Goal: Find specific page/section: Find specific page/section

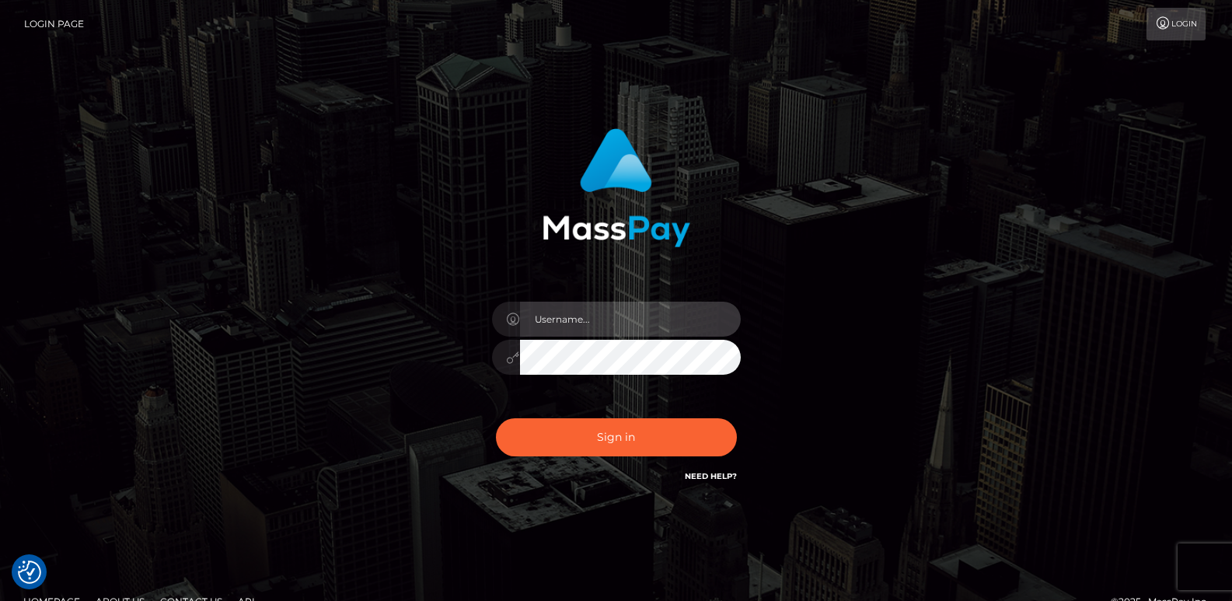
type input "ts2.es"
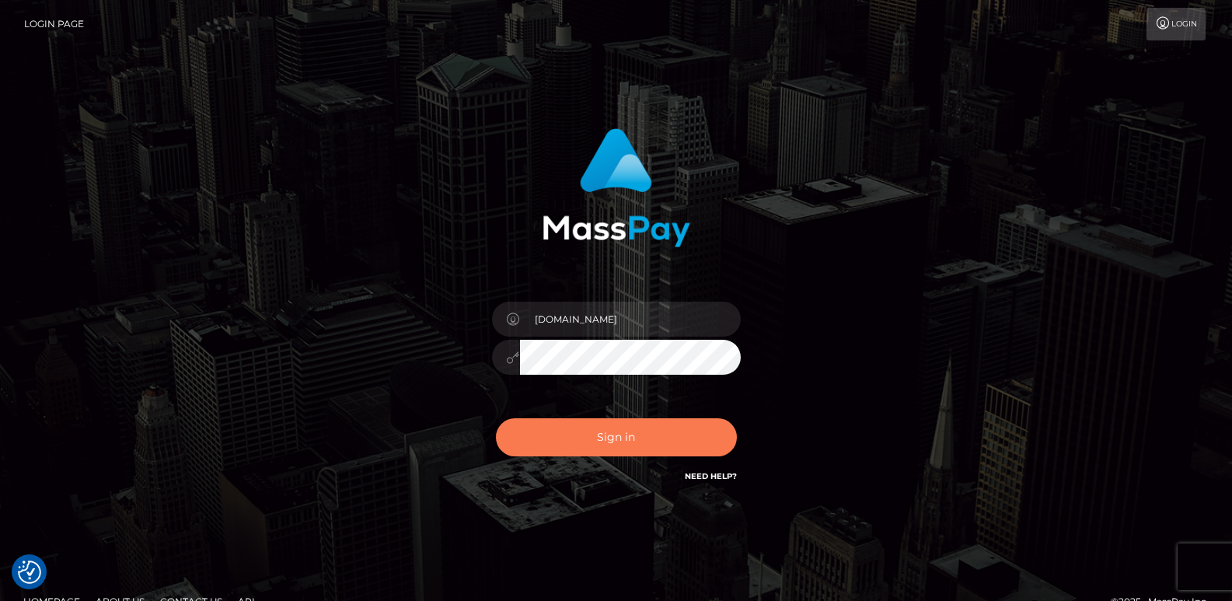
click at [559, 438] on button "Sign in" at bounding box center [616, 437] width 241 height 38
type input "ts2.es"
click at [531, 434] on button "Sign in" at bounding box center [616, 437] width 241 height 38
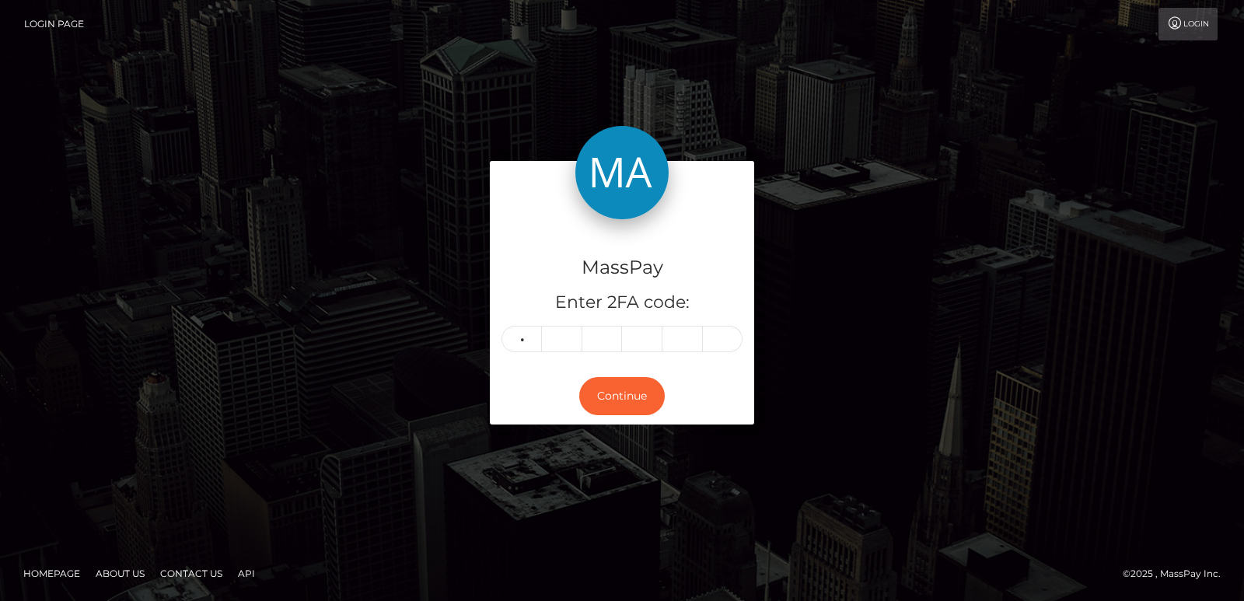
type input "8"
type input "1"
type input "4"
type input "2"
type input "5"
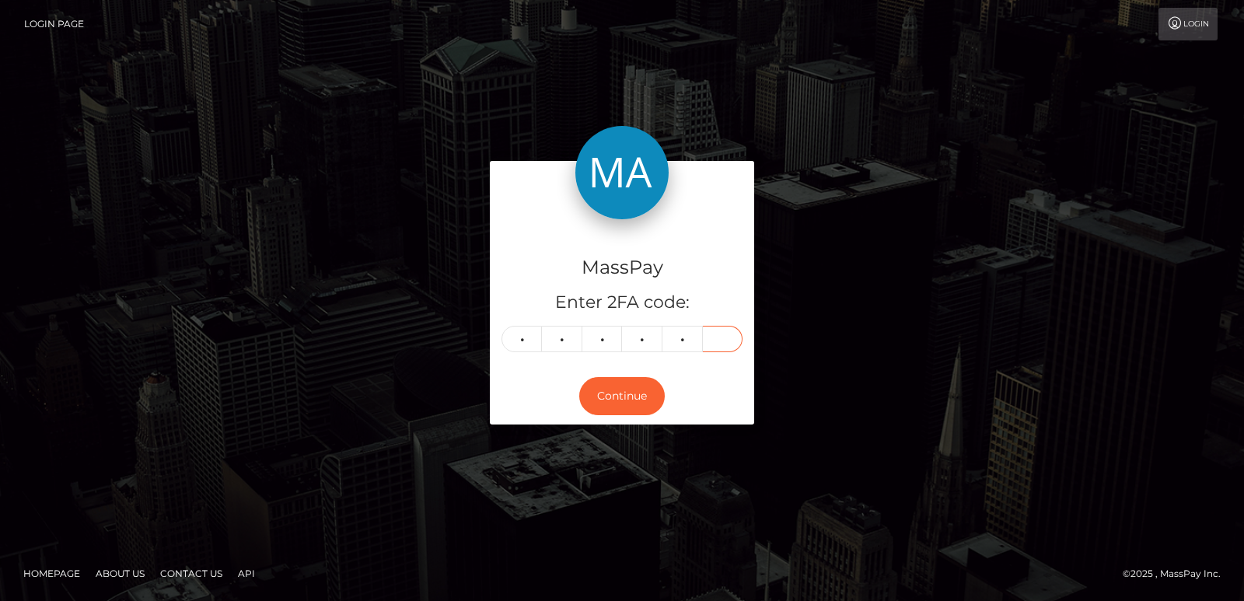
type input "1"
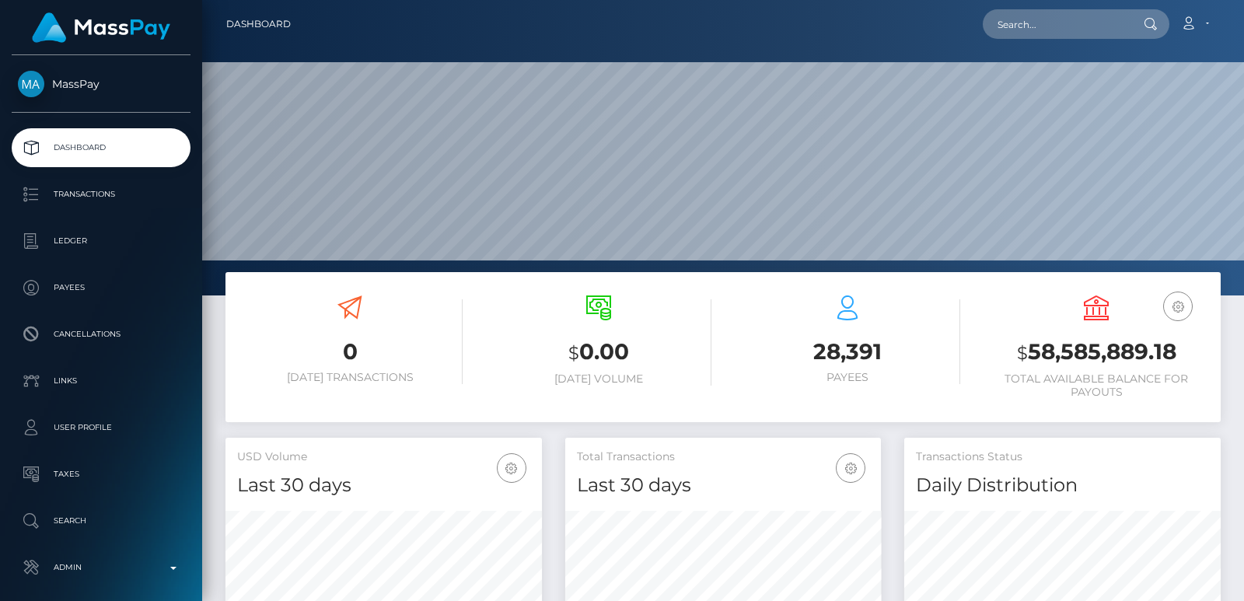
scroll to position [463, 316]
click at [1026, 16] on input "text" at bounding box center [1056, 24] width 146 height 30
paste input "[EMAIL_ADDRESS][DOMAIN_NAME]"
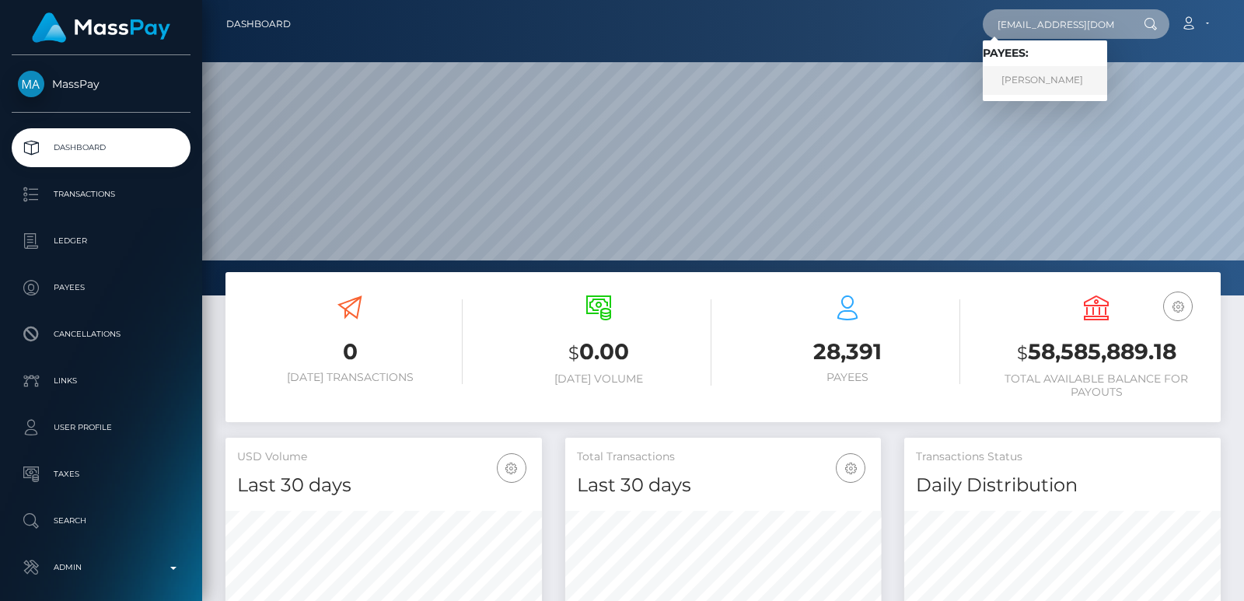
type input "[EMAIL_ADDRESS][DOMAIN_NAME]"
click at [1033, 80] on link "Trisha Sulayo" at bounding box center [1045, 80] width 124 height 29
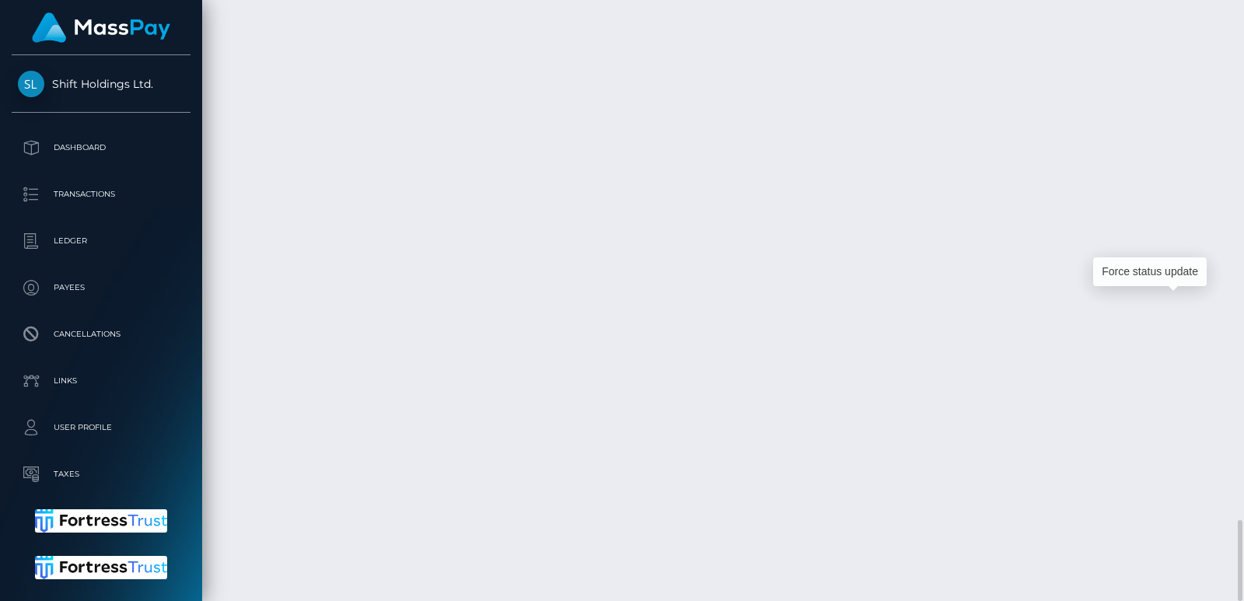
scroll to position [187, 316]
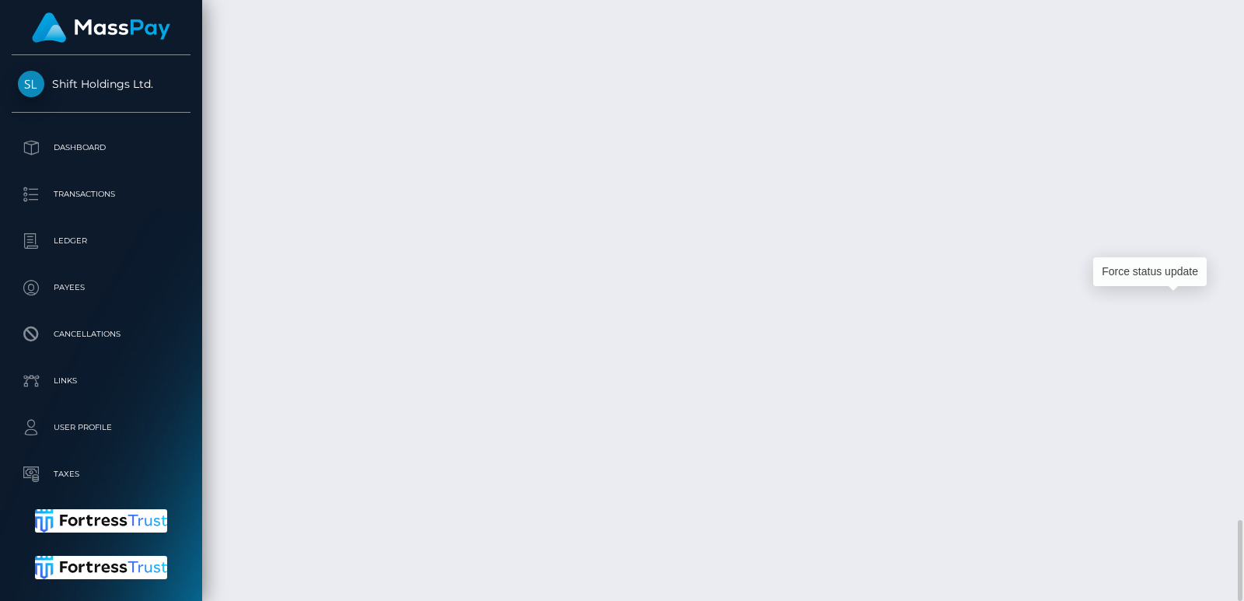
click at [1239, 20] on div at bounding box center [1238, 300] width 12 height 601
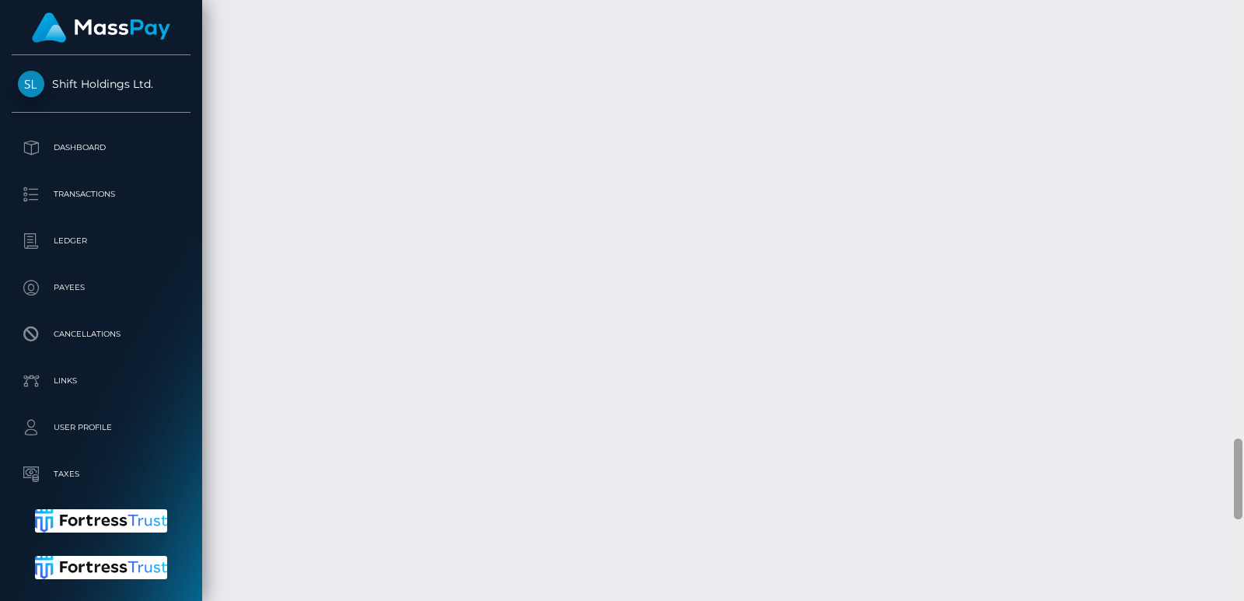
click at [1239, 20] on div at bounding box center [1238, 300] width 12 height 601
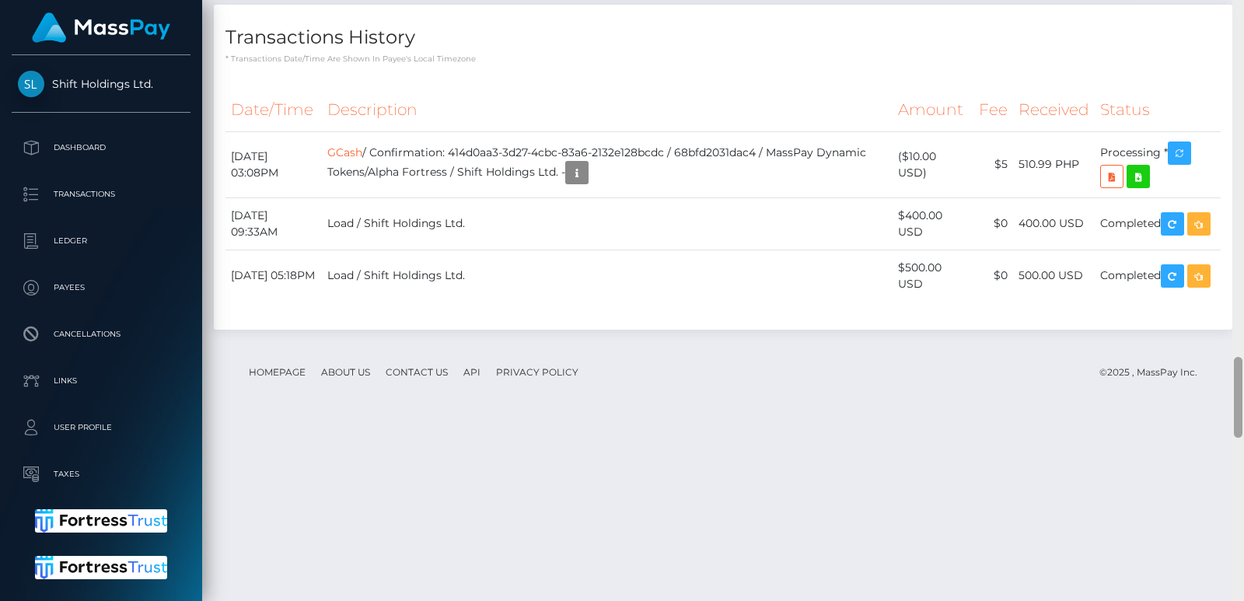
click at [1239, 20] on div at bounding box center [1238, 300] width 12 height 601
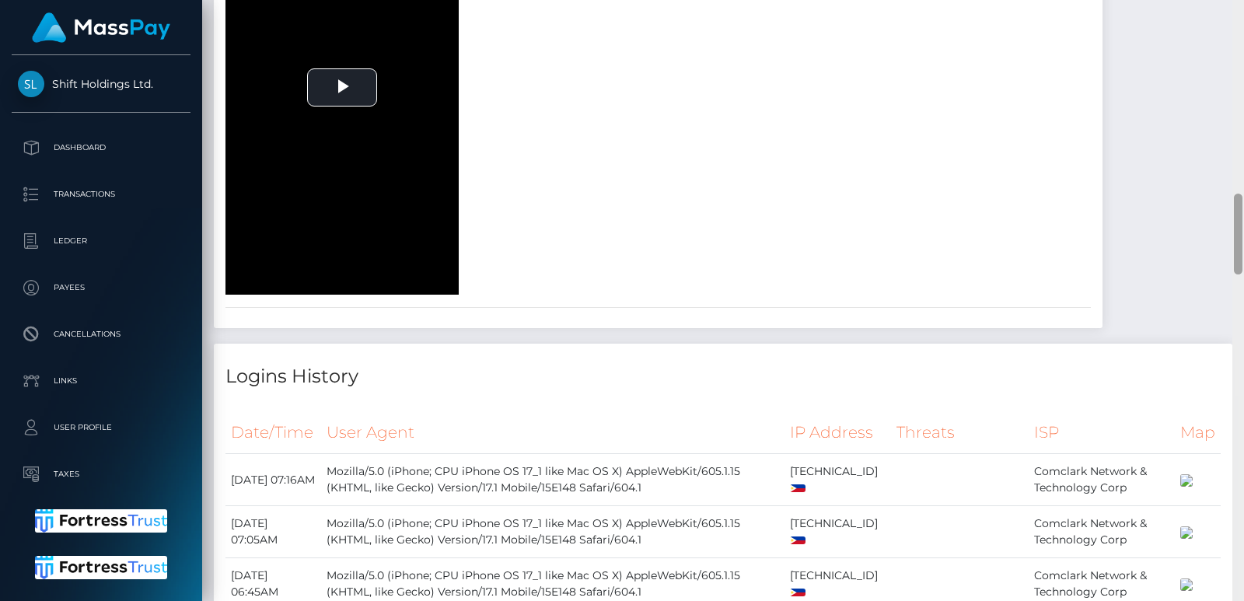
click at [1239, 20] on div at bounding box center [1238, 300] width 12 height 601
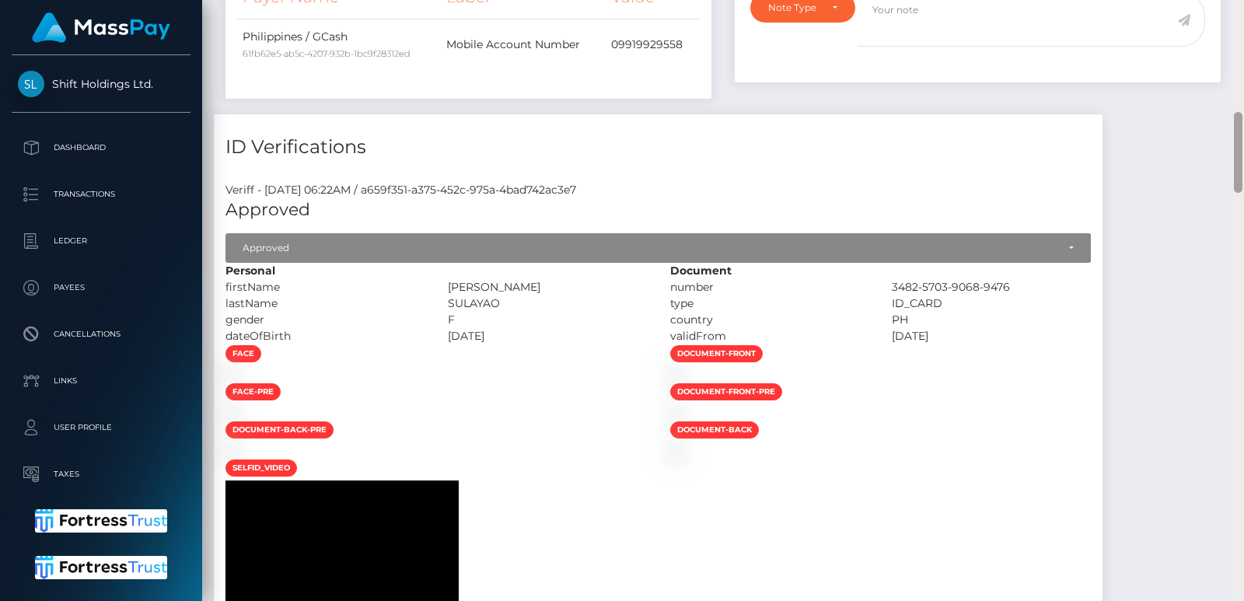
click at [1239, 20] on div at bounding box center [1238, 300] width 12 height 601
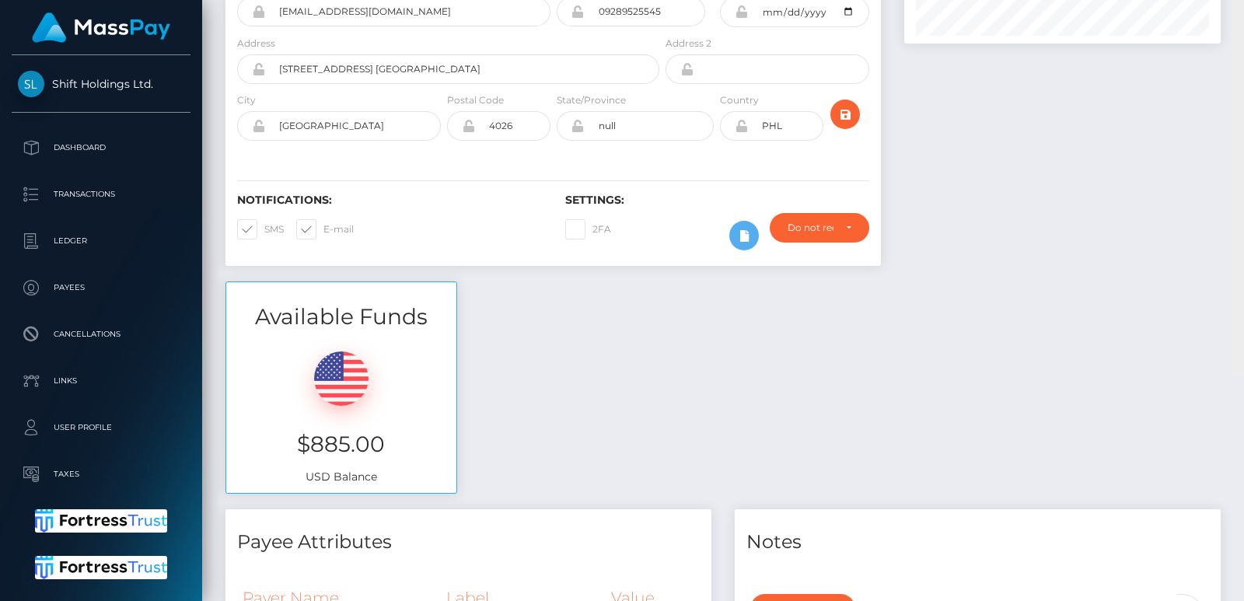
click at [1239, 20] on div "Customer Profile Loading... Loading..." at bounding box center [723, 300] width 1042 height 601
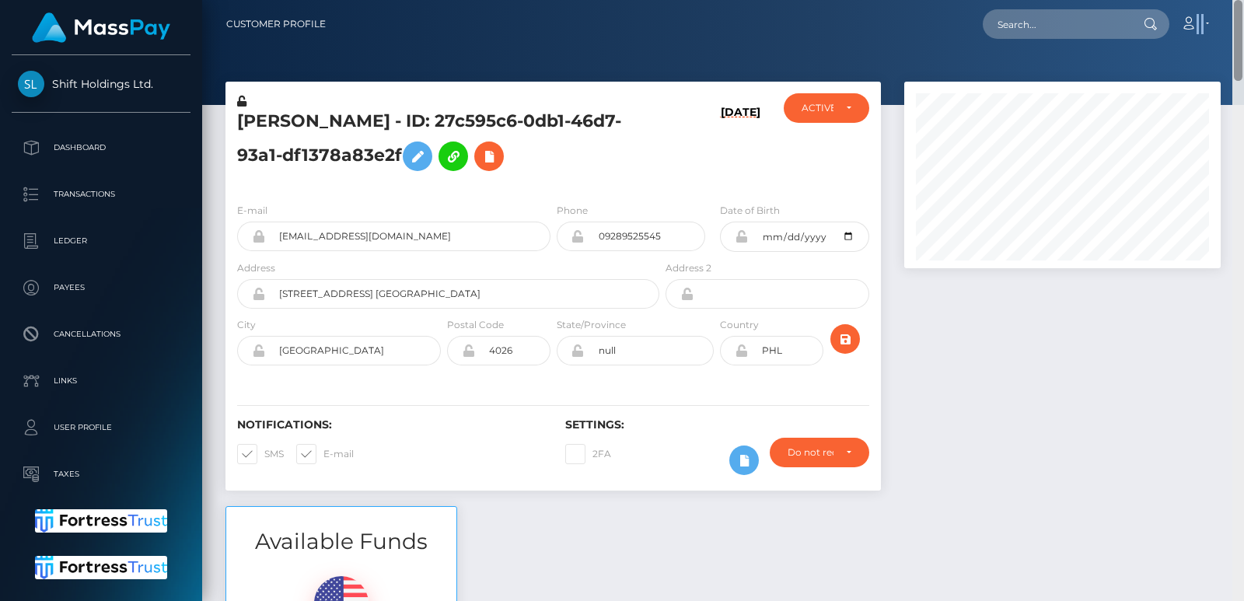
click at [1239, 20] on nav "Customer Profile Loading... Loading... Account" at bounding box center [723, 24] width 1042 height 48
click at [263, 120] on h5 "Trisha Sulayo - ID: 27c595c6-0db1-46d7-93a1-df1378a83e2f" at bounding box center [444, 144] width 414 height 69
copy h5 "Trisha"
click at [1015, 25] on input "text" at bounding box center [1056, 24] width 146 height 30
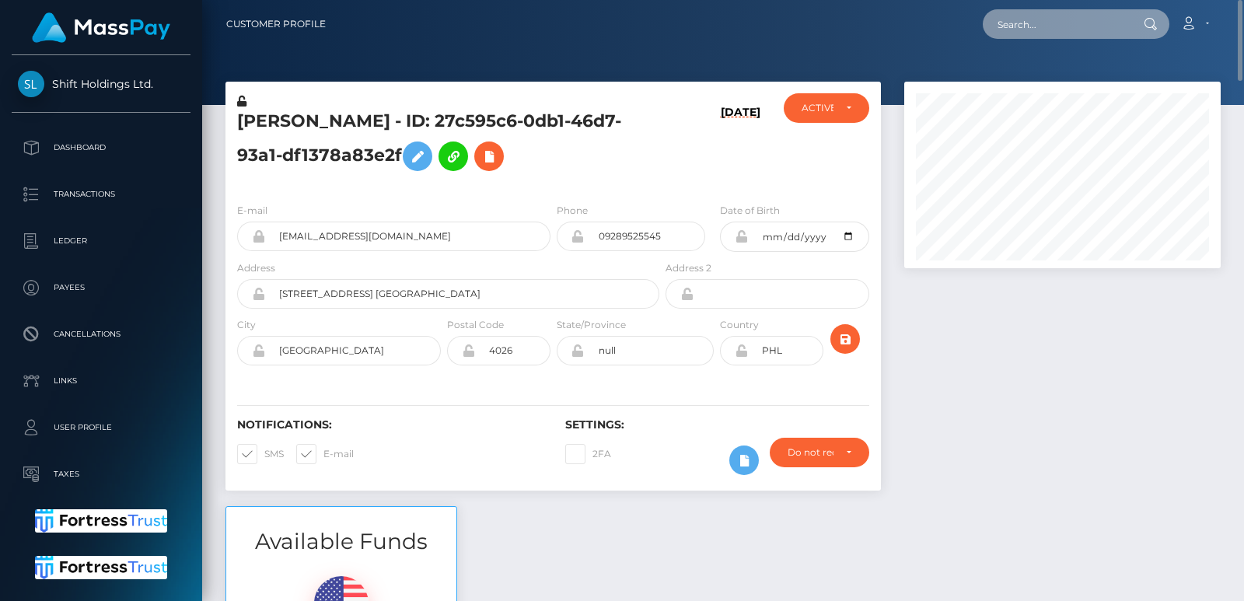
paste input "Summerlaurel333@gmail.com"
type input "Summerlaurel333@gmail.com"
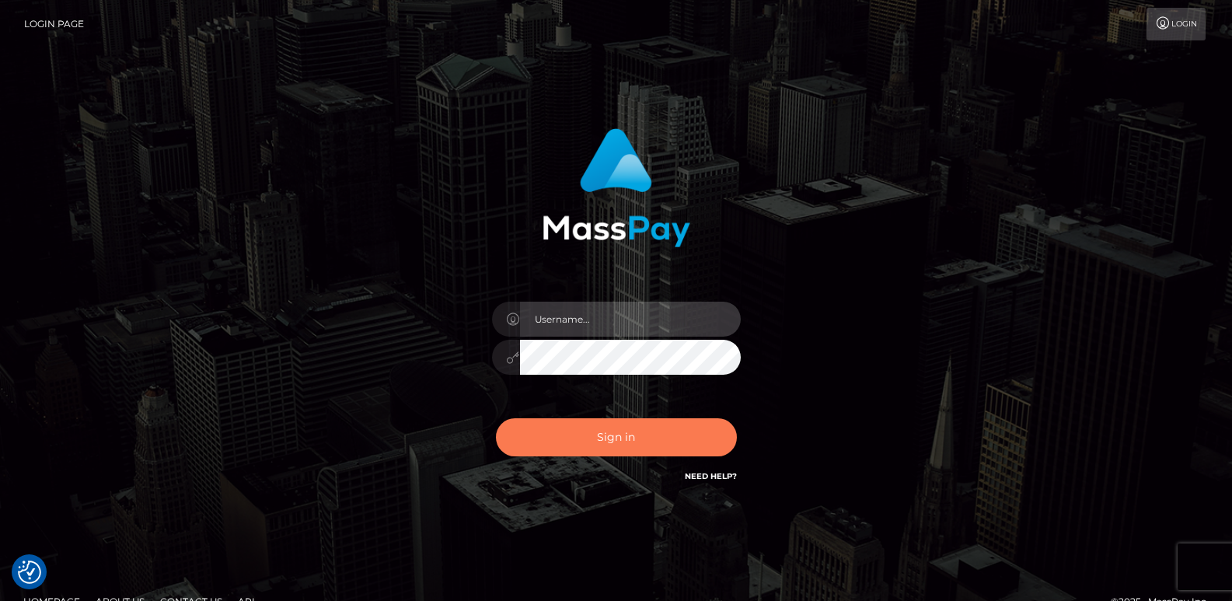
type input "[DOMAIN_NAME]"
click at [623, 442] on button "Sign in" at bounding box center [616, 437] width 241 height 38
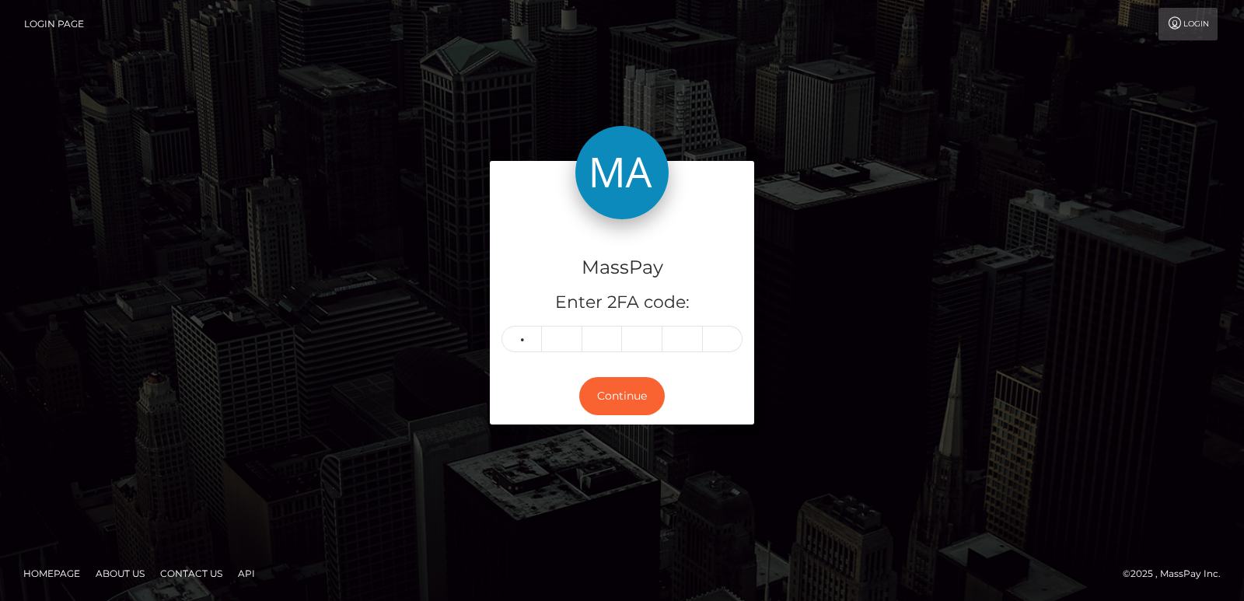
type input "3"
type input "0"
type input "9"
type input "6"
type input "3"
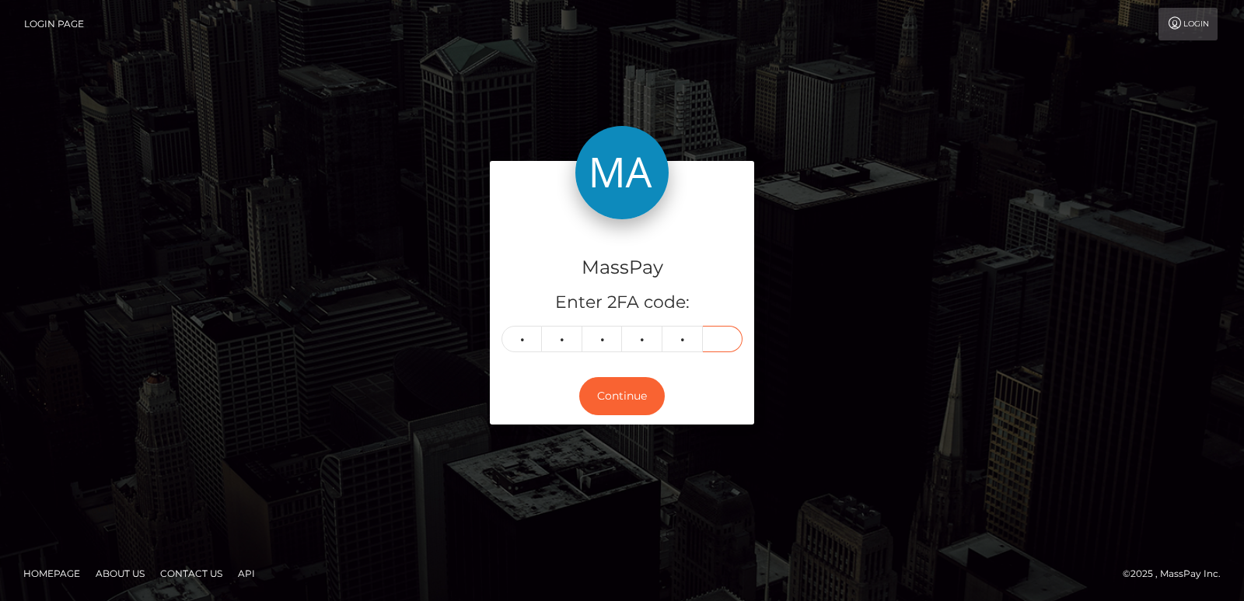
type input "3"
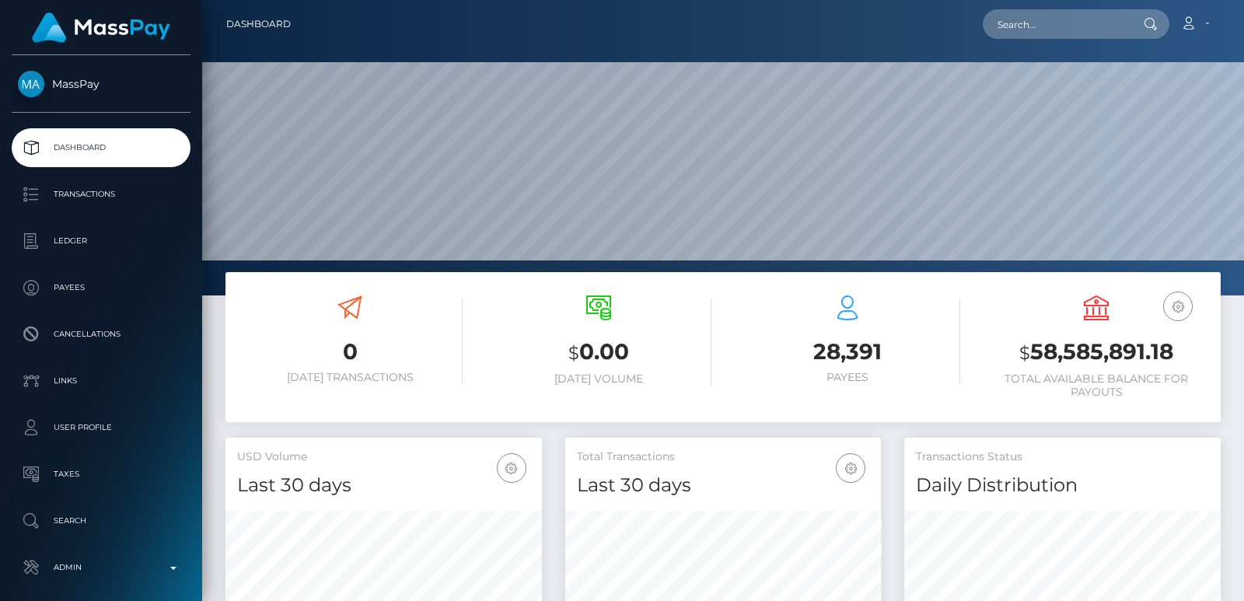
scroll to position [276, 316]
click at [1063, 15] on input "text" at bounding box center [1056, 24] width 146 height 30
paste input "Summerlaurel333@gmail.com"
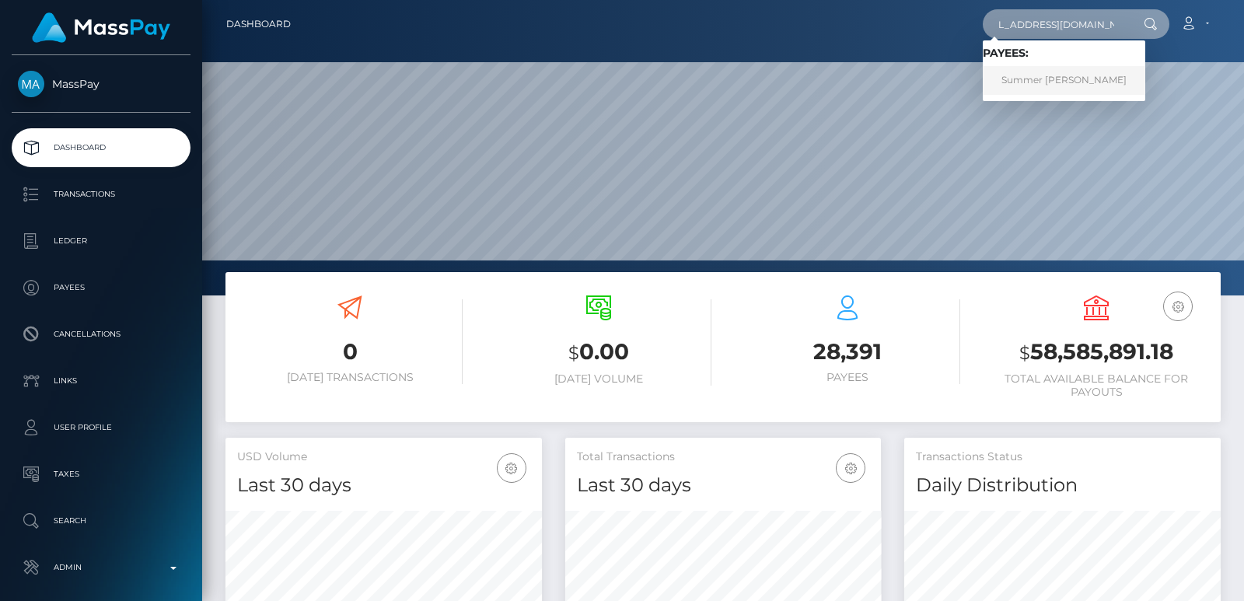
type input "Summerlaurel333@gmail.com"
click at [1064, 81] on link "Summer Stanfield" at bounding box center [1064, 80] width 163 height 29
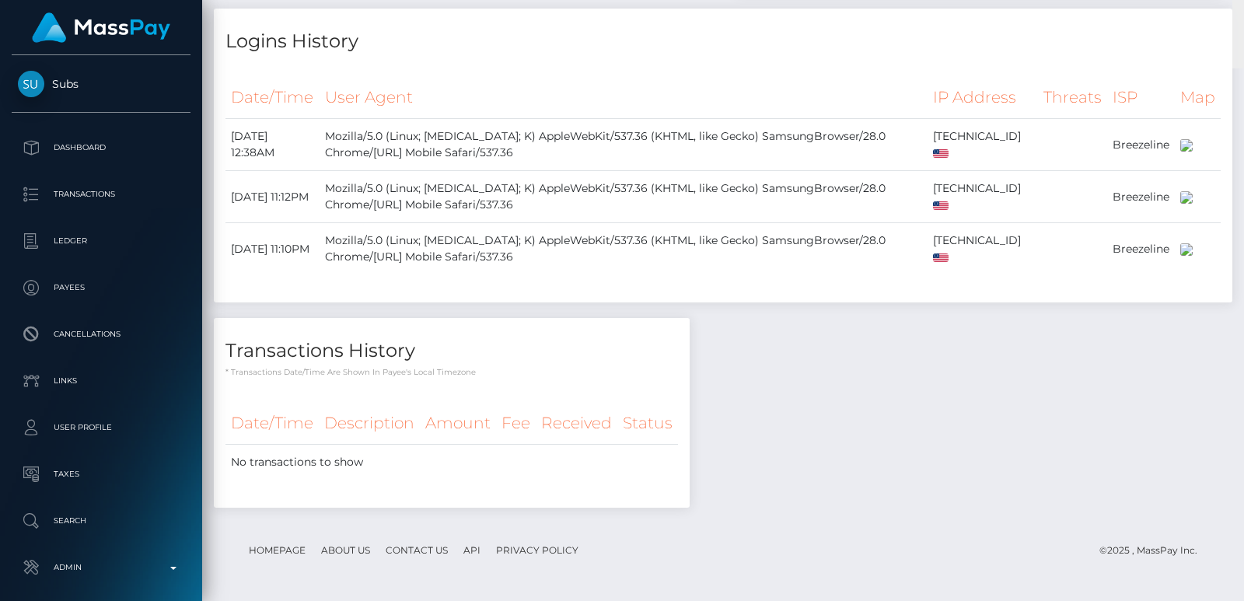
scroll to position [488, 0]
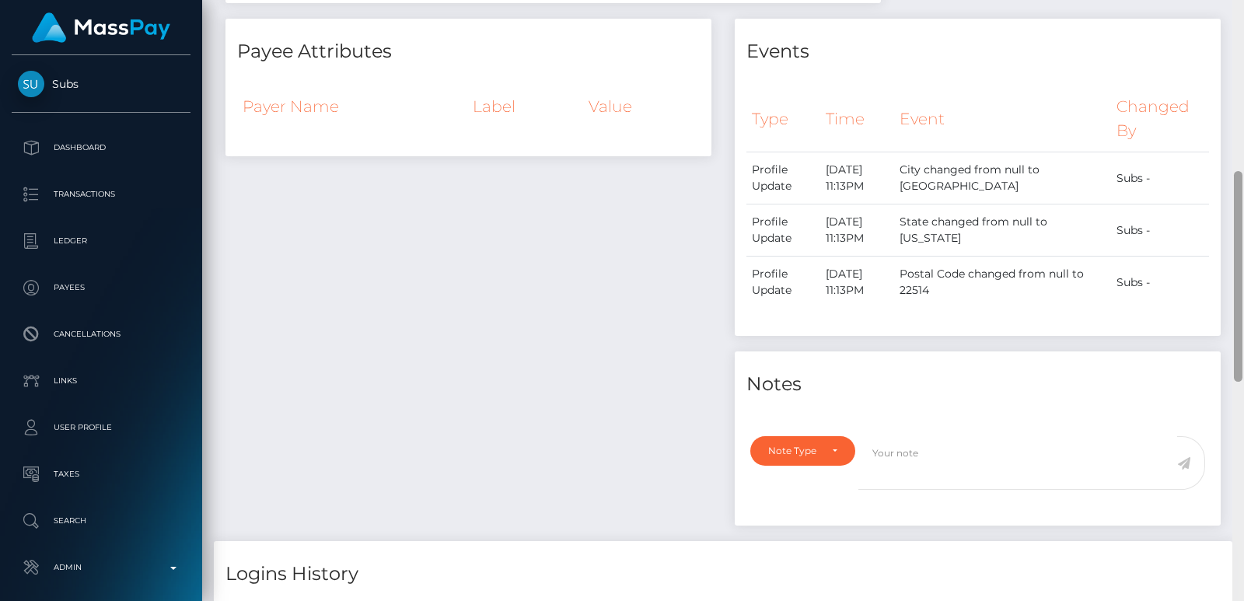
click at [1235, 58] on div at bounding box center [1238, 300] width 12 height 601
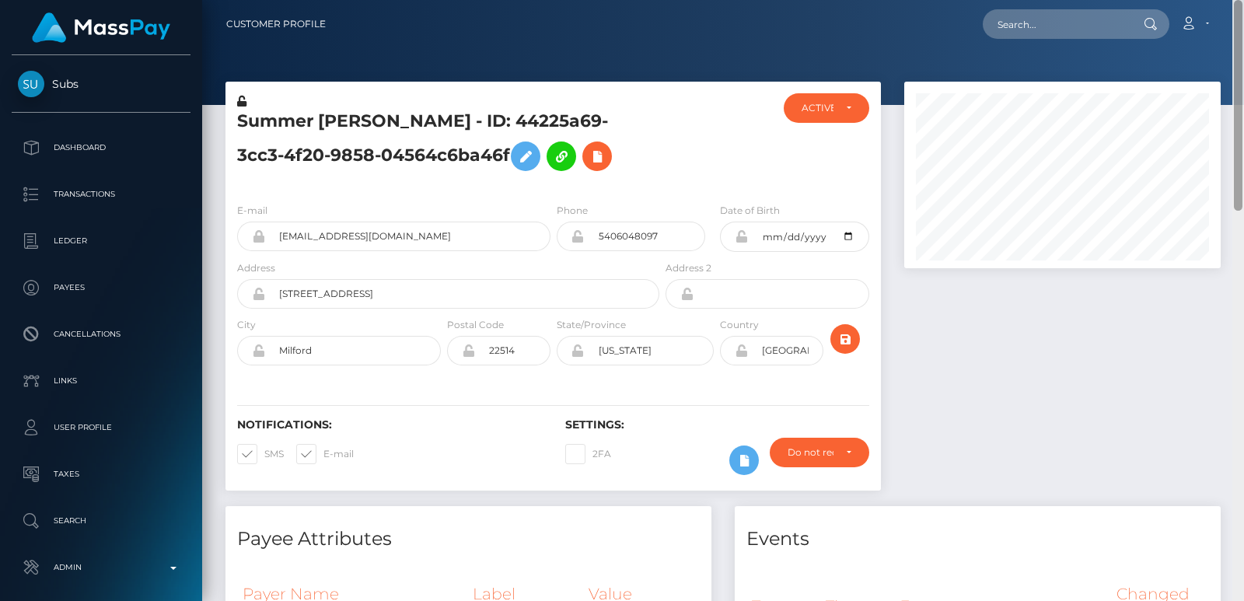
click at [1235, 58] on div at bounding box center [1238, 105] width 9 height 211
click at [1024, 13] on input "text" at bounding box center [1056, 24] width 146 height 30
paste input "[EMAIL_ADDRESS][DOMAIN_NAME]"
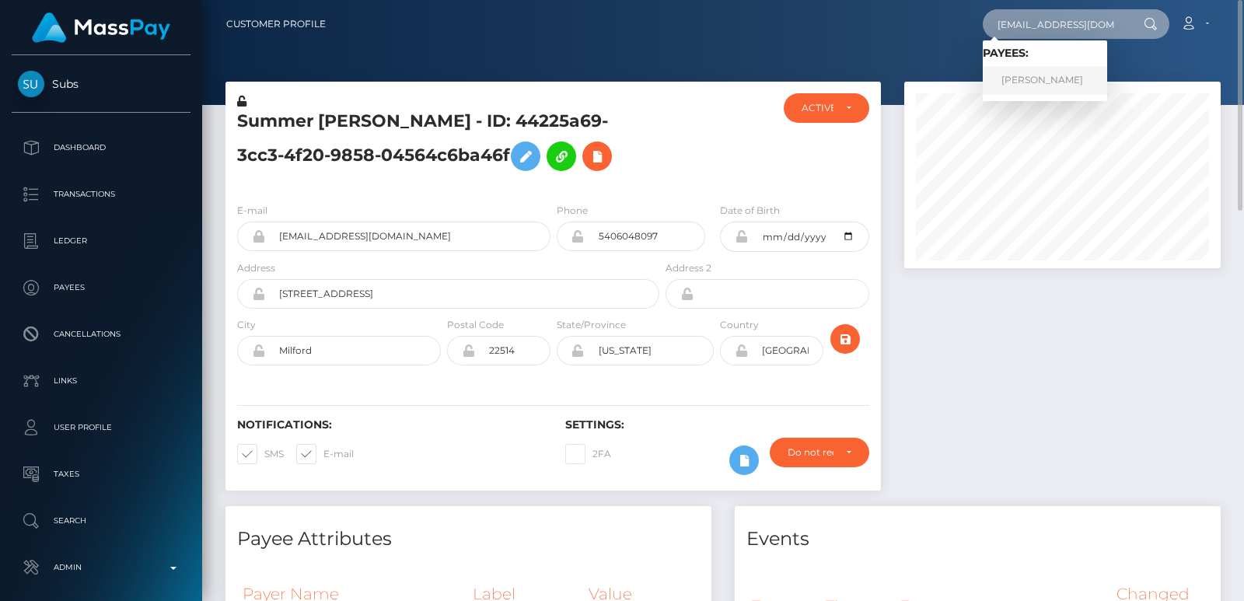
type input "[EMAIL_ADDRESS][DOMAIN_NAME]"
click at [1027, 86] on link "[PERSON_NAME]" at bounding box center [1045, 80] width 124 height 29
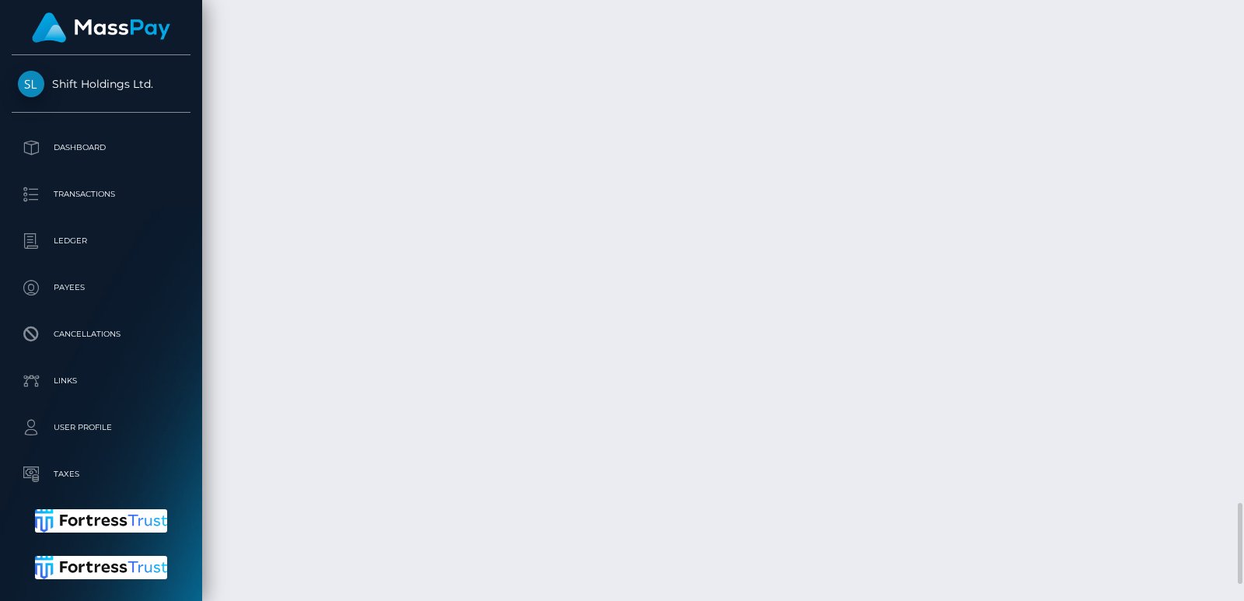
scroll to position [3857, 0]
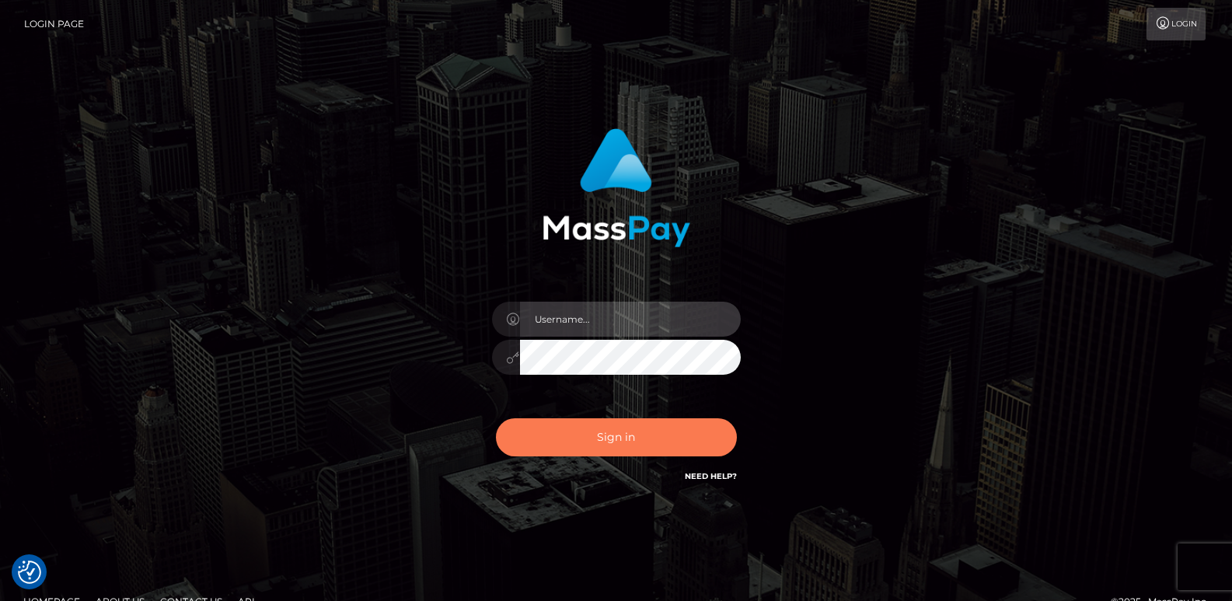
type input "[DOMAIN_NAME]"
click at [579, 440] on button "Sign in" at bounding box center [616, 437] width 241 height 38
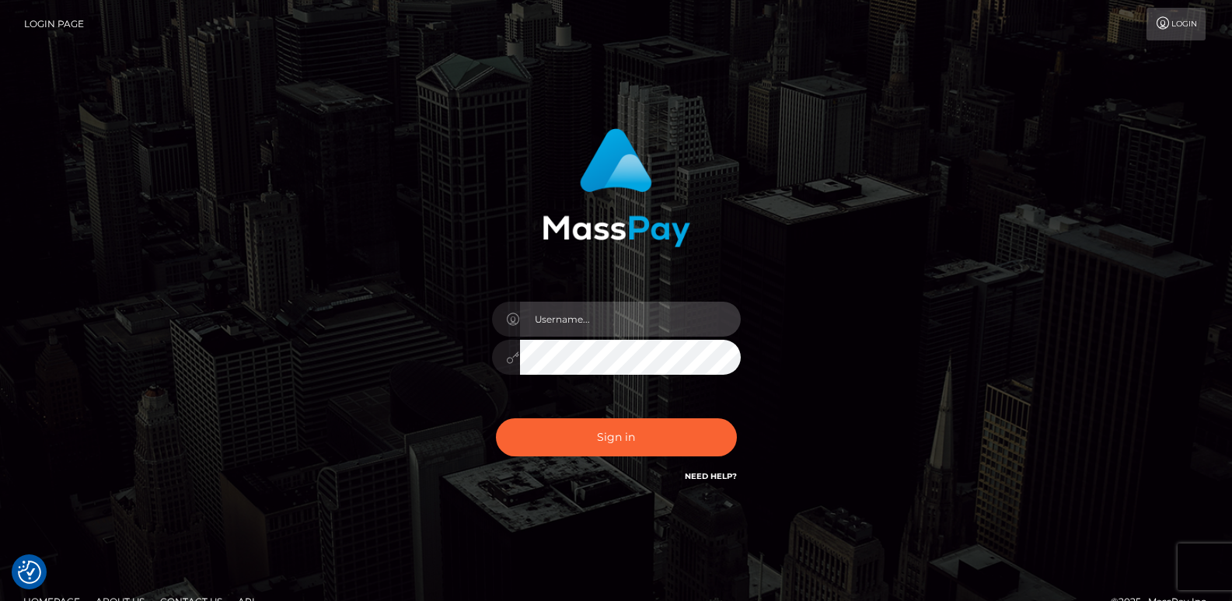
type input "ts2.es"
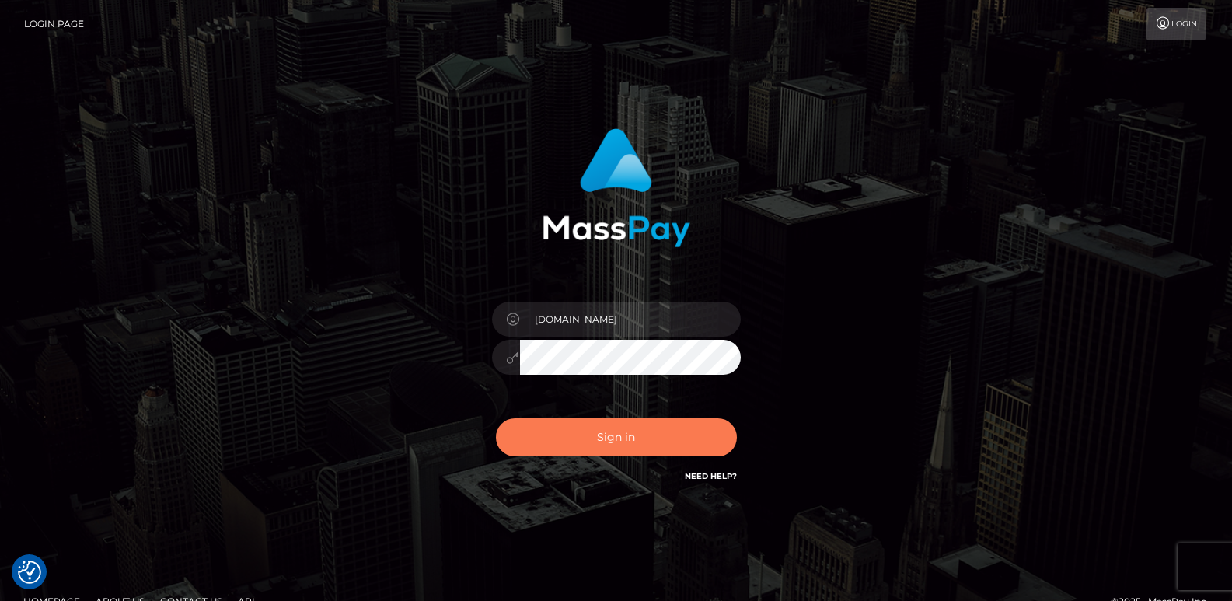
click at [579, 440] on button "Sign in" at bounding box center [616, 437] width 241 height 38
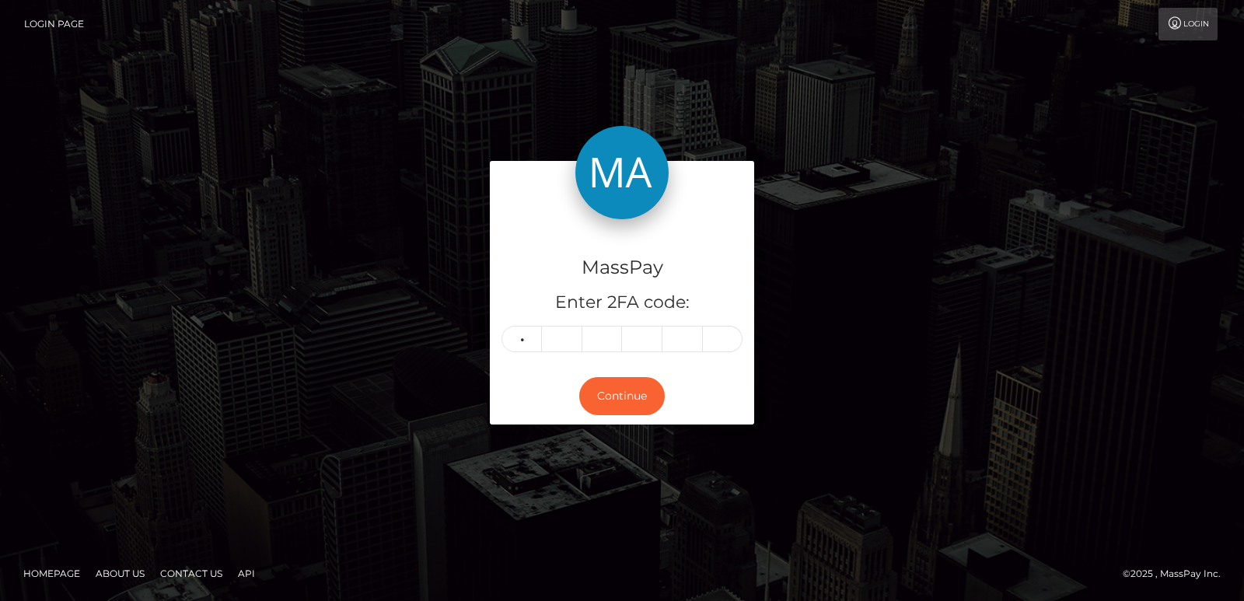
type input "7"
type input "2"
type input "1"
type input "0"
type input "2"
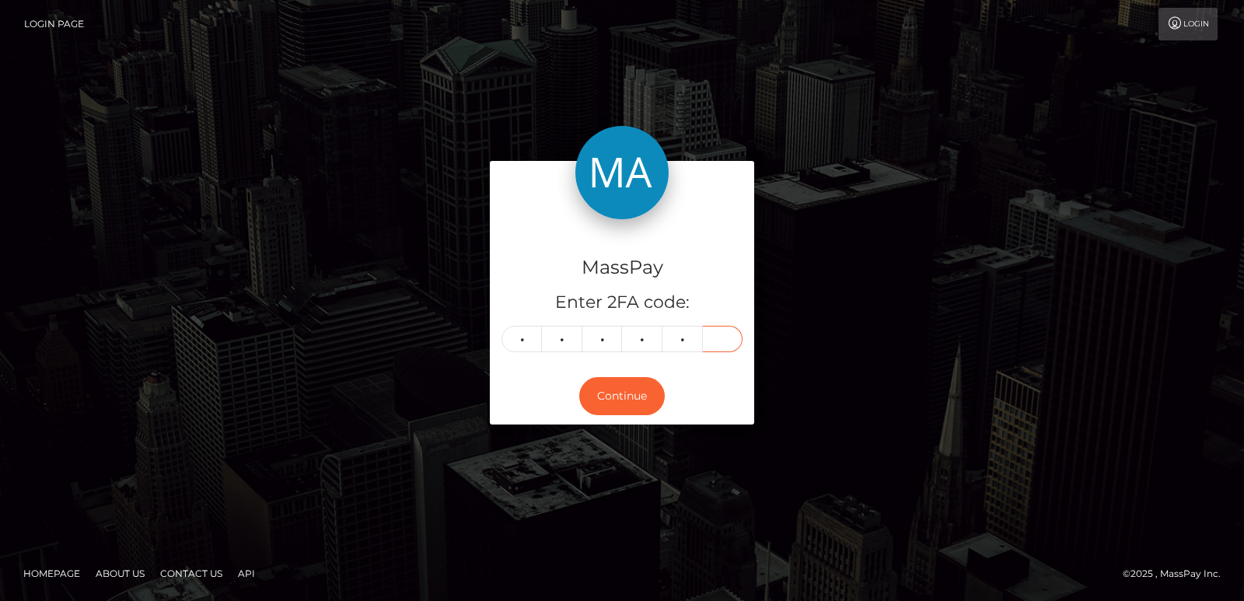
type input "0"
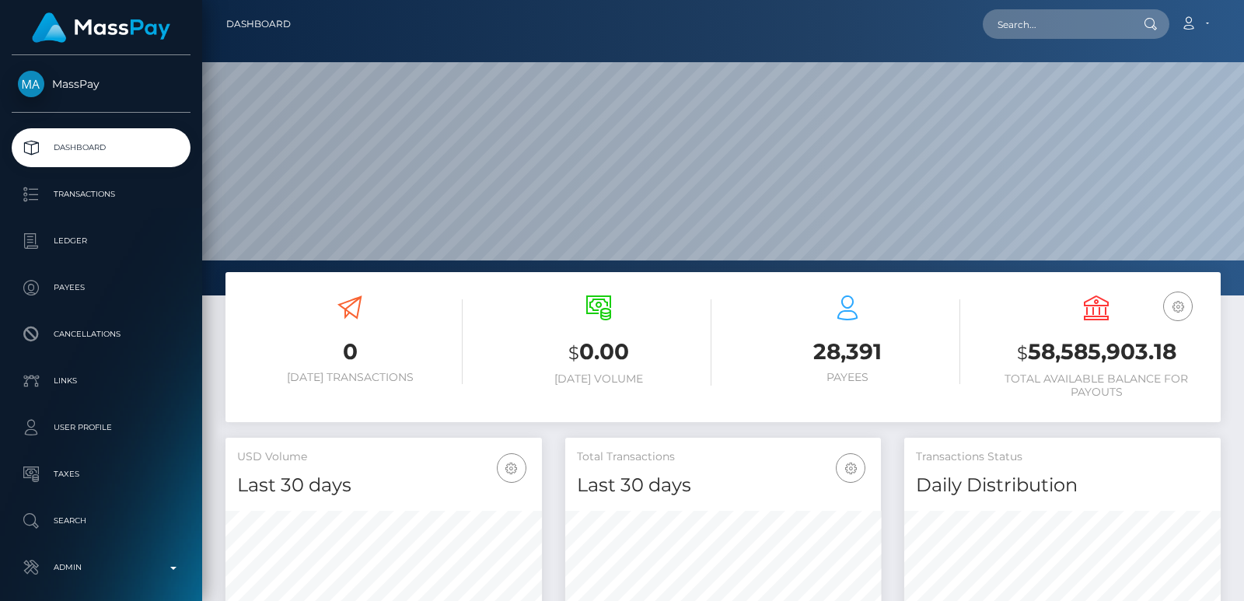
scroll to position [276, 316]
click at [1043, 45] on nav "Dashboard Loading... Loading... Account Edit Profile" at bounding box center [723, 24] width 1042 height 48
click at [1038, 29] on input "text" at bounding box center [1056, 24] width 146 height 30
paste input "[EMAIL_ADDRESS][DOMAIN_NAME]"
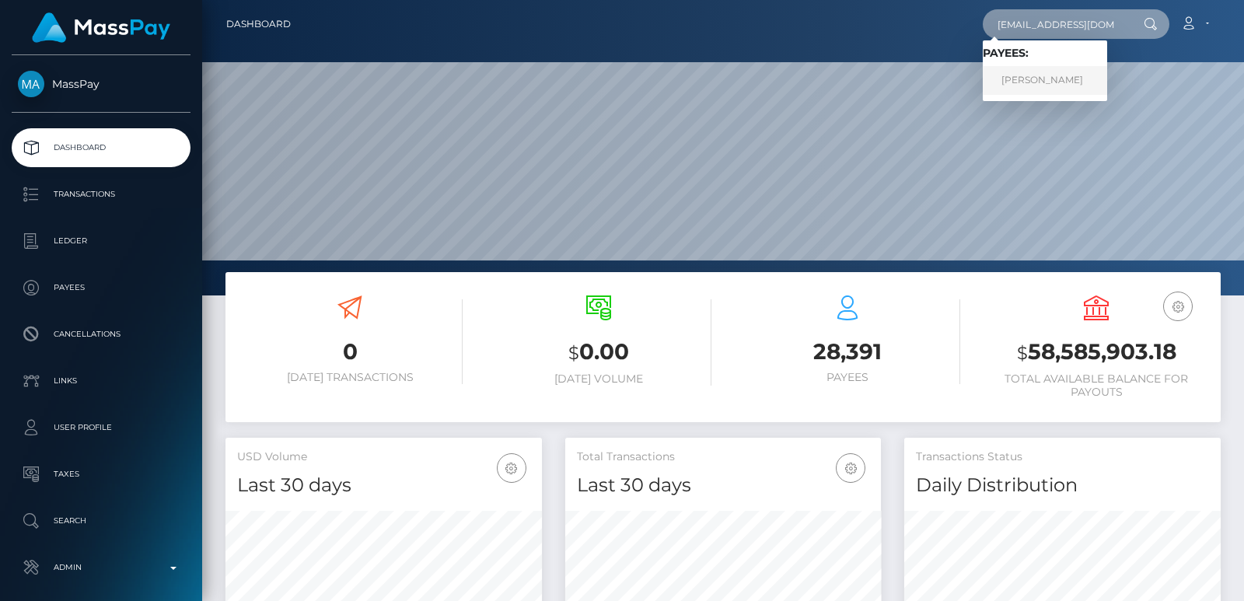
type input "[EMAIL_ADDRESS][DOMAIN_NAME]"
click at [1024, 79] on link "Trisha Sulayo" at bounding box center [1045, 80] width 124 height 29
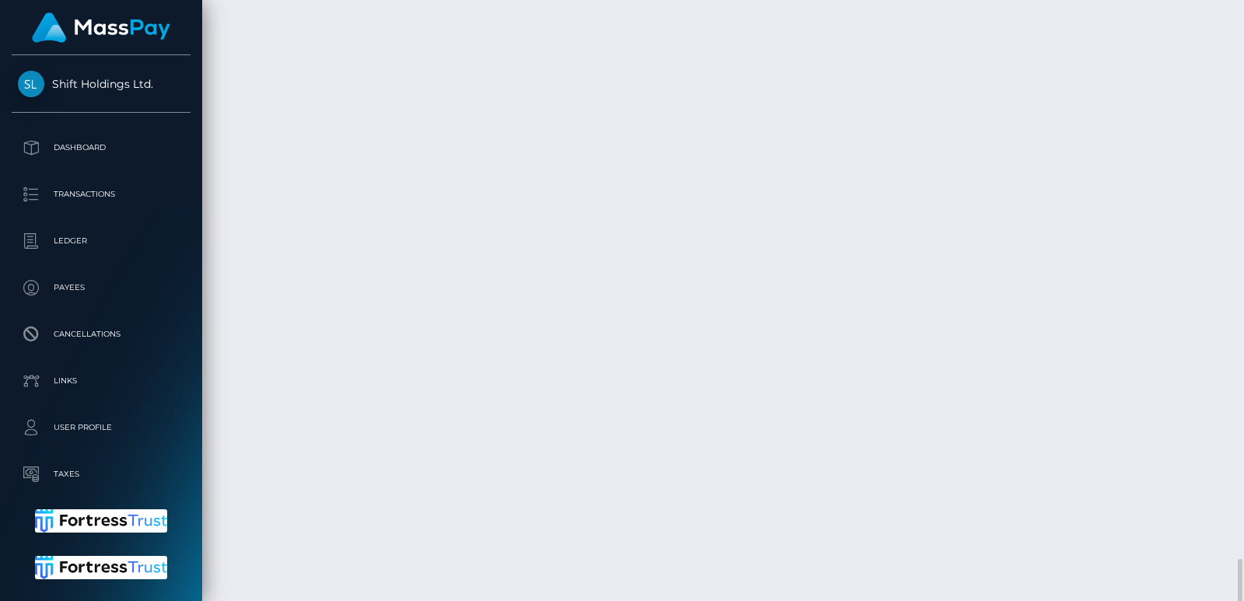
scroll to position [3885, 0]
